Goal: Task Accomplishment & Management: Use online tool/utility

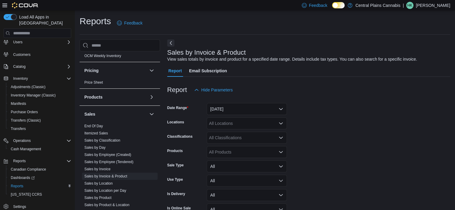
scroll to position [329, 0]
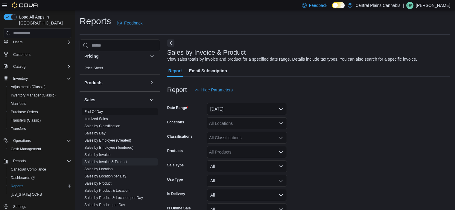
click at [95, 110] on link "End Of Day" at bounding box center [93, 112] width 19 height 4
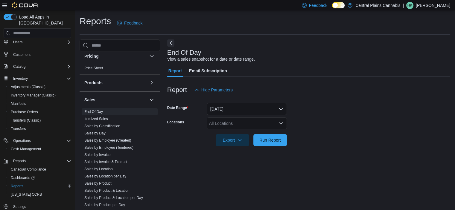
scroll to position [4, 0]
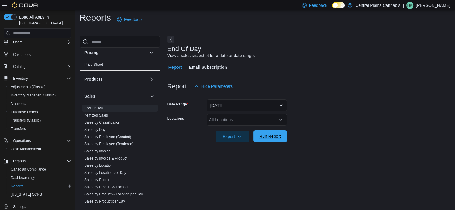
click at [273, 138] on span "Run Report" at bounding box center [270, 136] width 22 height 6
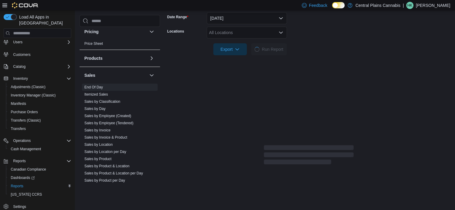
scroll to position [93, 0]
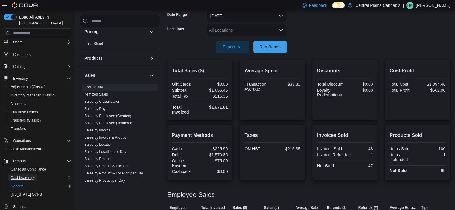
click at [20, 176] on span "Dashboards" at bounding box center [23, 178] width 24 height 5
